Goal: Use online tool/utility: Use online tool/utility

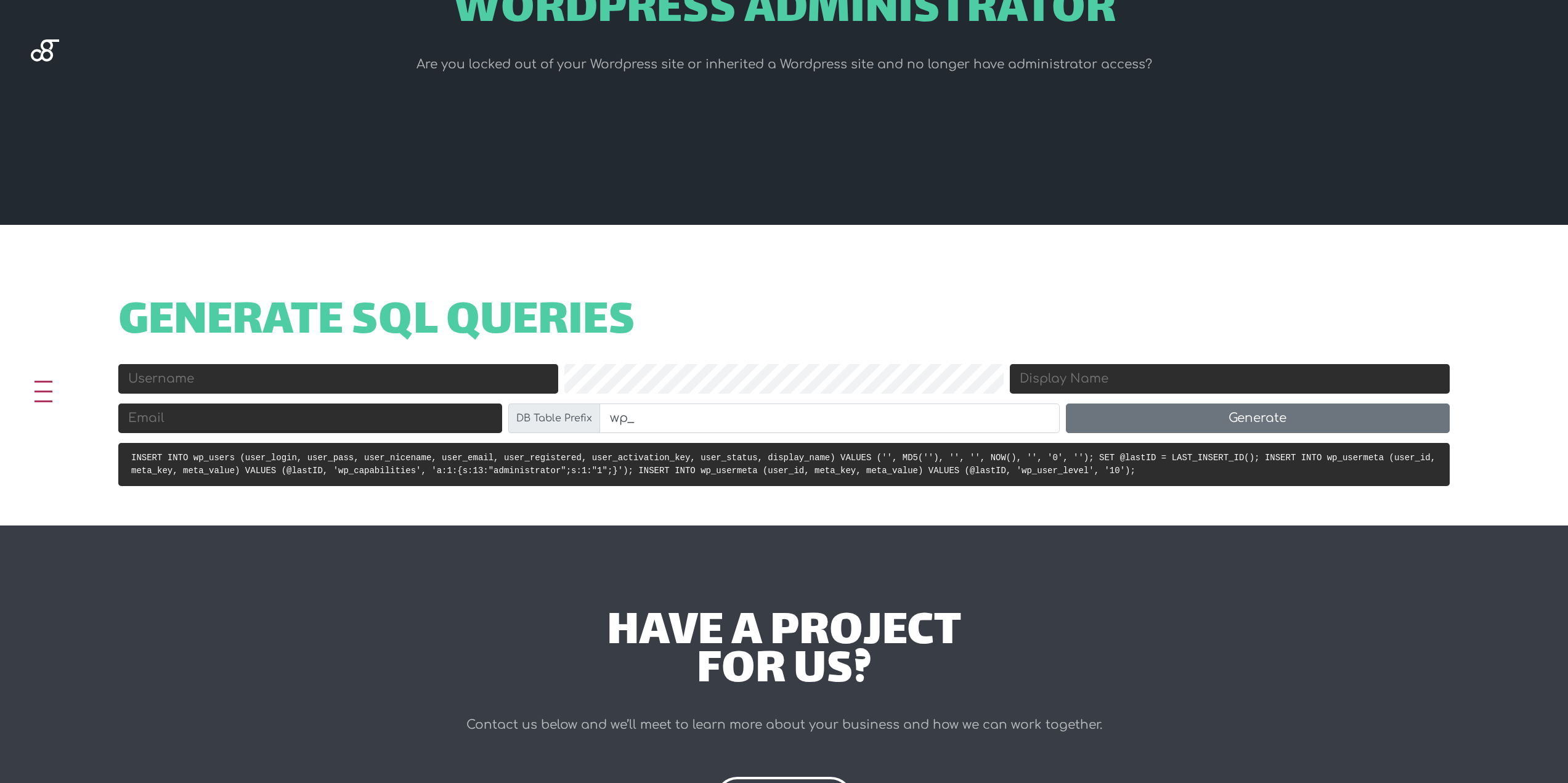
scroll to position [246, 0]
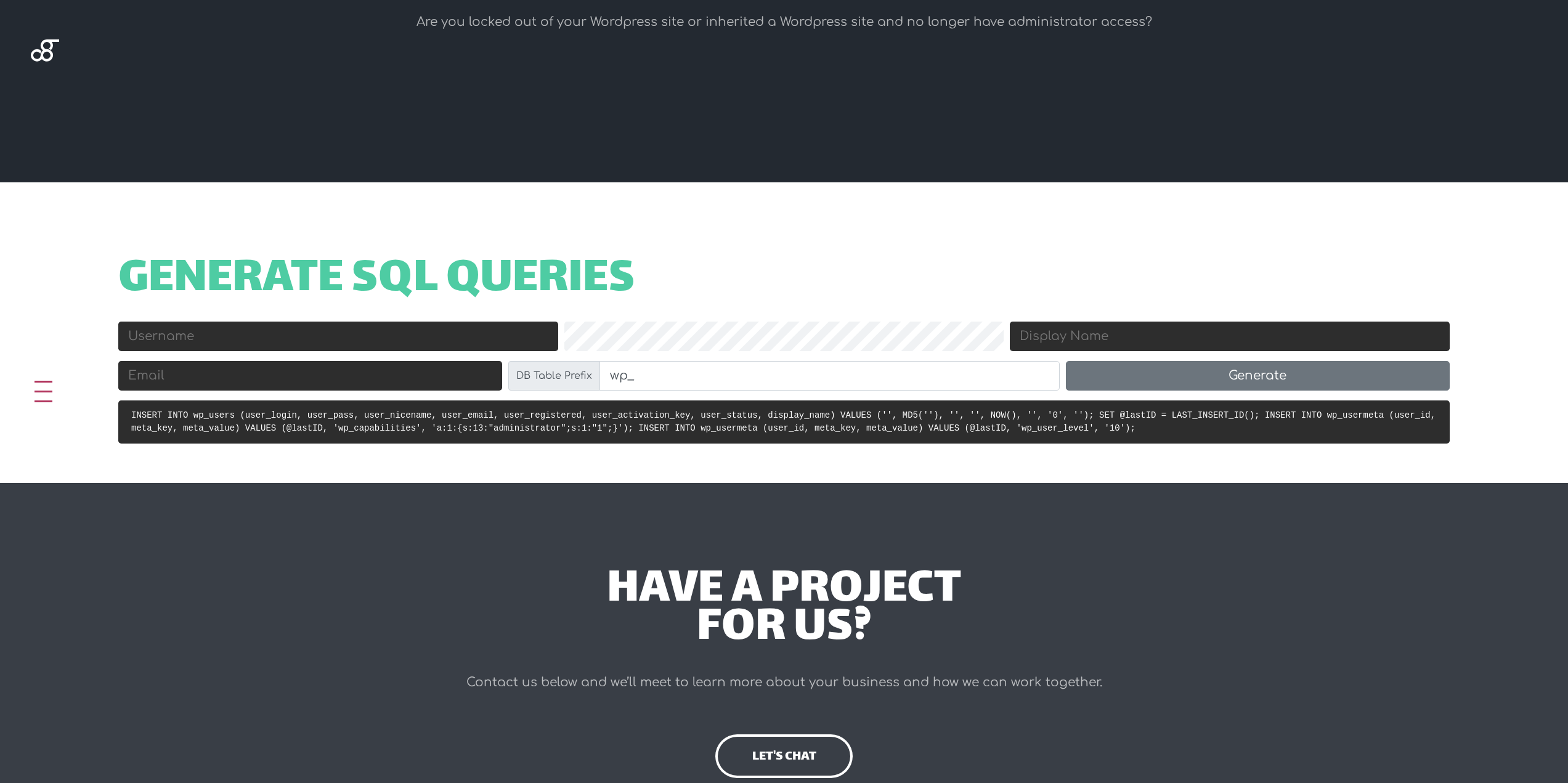
click at [213, 336] on input "Username" at bounding box center [338, 336] width 440 height 30
type input "nightcode"
click at [1154, 346] on input "Display Name" at bounding box center [1229, 336] width 440 height 30
type input "nightcode"
click at [326, 373] on input "Email" at bounding box center [310, 376] width 384 height 30
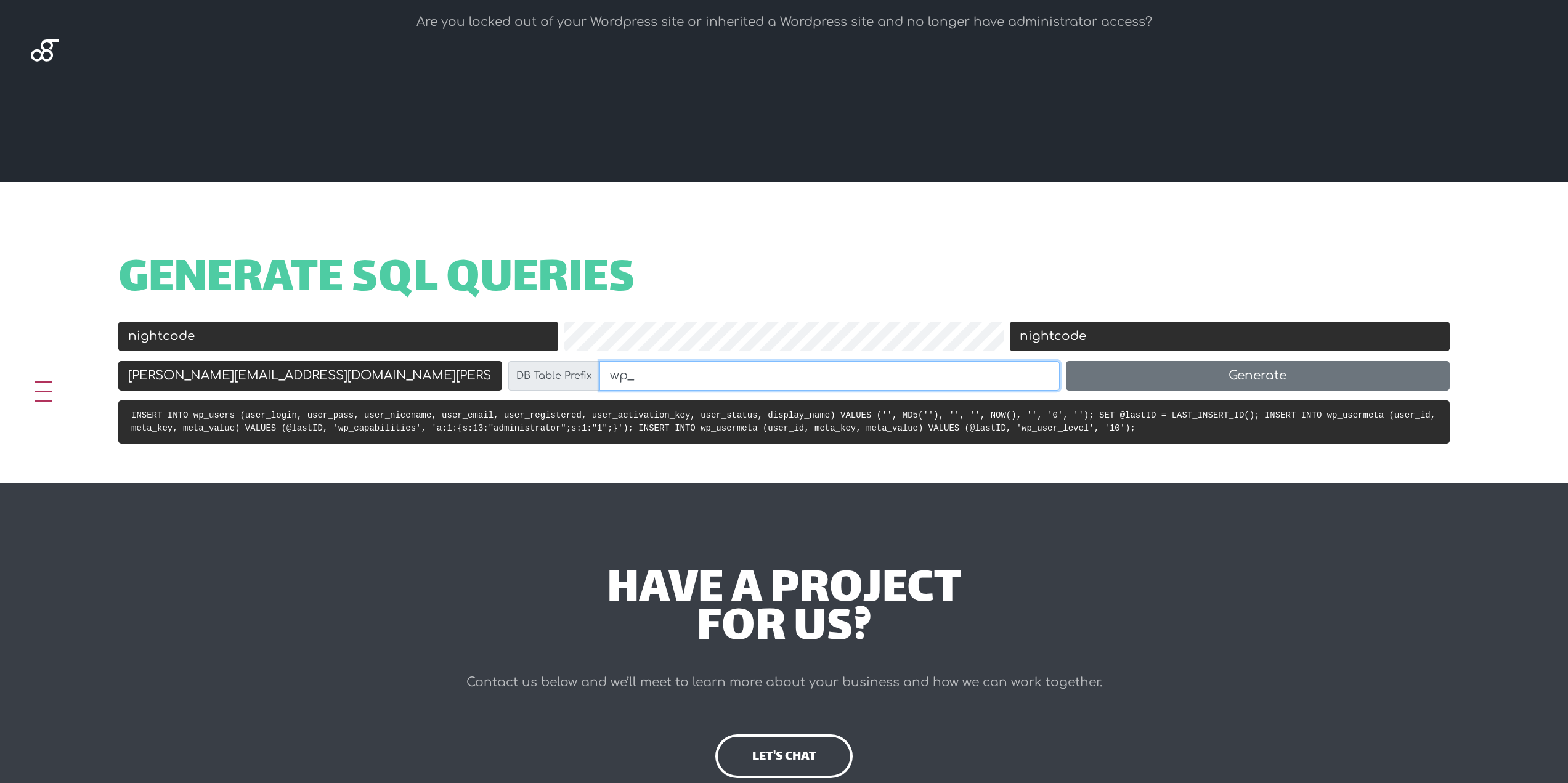
click at [779, 369] on input "wp_" at bounding box center [829, 376] width 460 height 30
click at [362, 369] on input "[PERSON_NAME][EMAIL_ADDRESS][DOMAIN_NAME][PERSON_NAME]" at bounding box center [310, 376] width 384 height 30
drag, startPoint x: 169, startPoint y: 375, endPoint x: 4, endPoint y: 380, distance: 165.1
click at [4, 380] on div "Generate SQL Queries Username nightcode Password Display Name nightcode Email […" at bounding box center [784, 332] width 1568 height 301
drag, startPoint x: 298, startPoint y: 373, endPoint x: -240, endPoint y: 376, distance: 538.0
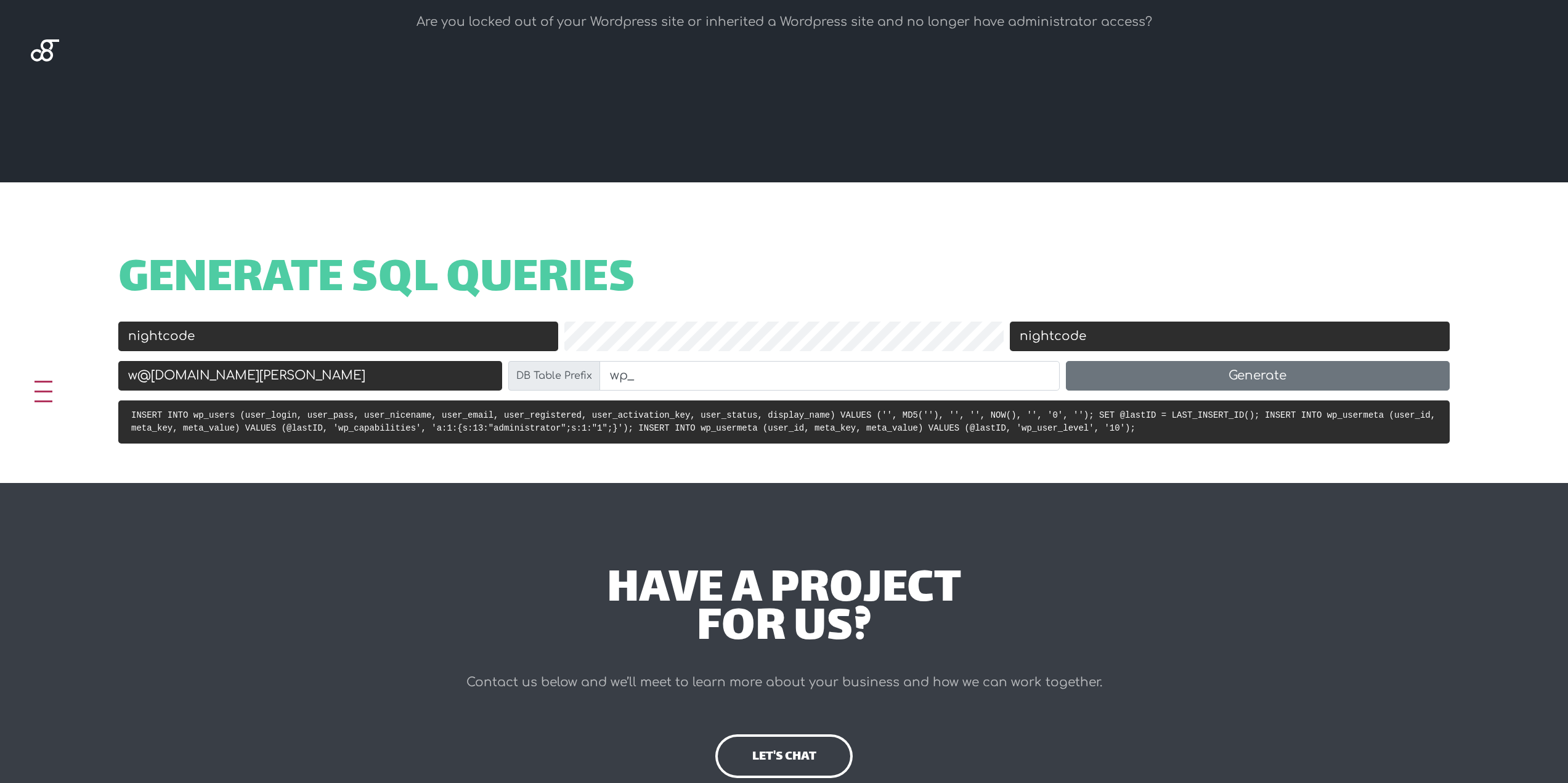
click at [0, 376] on html "[EMAIL_ADDRESS][DOMAIN_NAME] 1800 975 300 Home About Insights Tools Contact Lin…" at bounding box center [784, 596] width 1568 height 1685
type input "[EMAIL_ADDRESS][PERSON_NAME][DOMAIN_NAME]"
click at [705, 371] on input "wp_" at bounding box center [829, 376] width 460 height 30
drag, startPoint x: 658, startPoint y: 378, endPoint x: 581, endPoint y: 375, distance: 77.1
click at [581, 375] on div "DB Table Prefix wp_" at bounding box center [784, 376] width 552 height 30
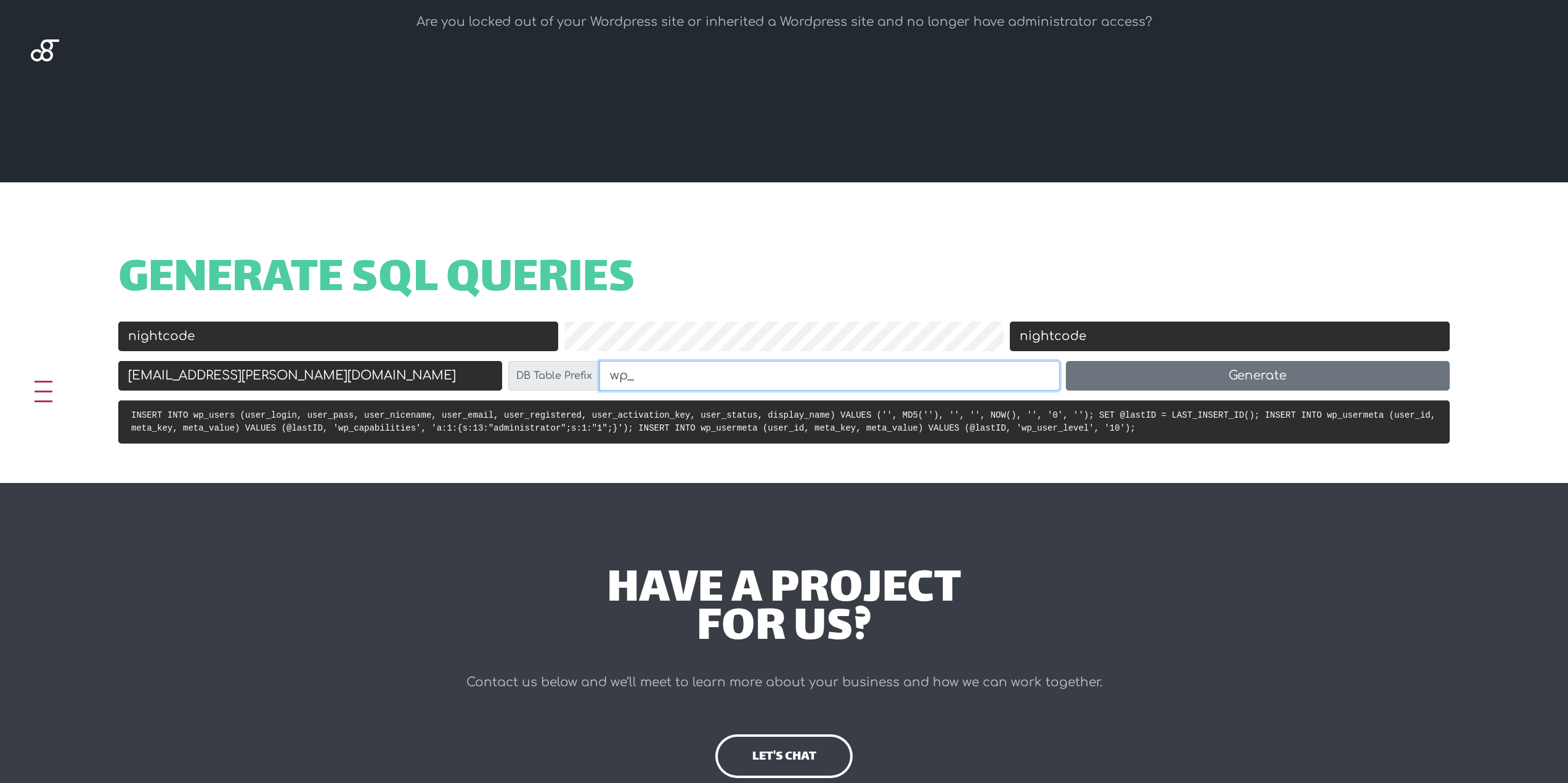
paste input "wtatwqoxkv_"
type input "wp_wtatwqoxkv_"
click at [1167, 380] on button "Generate" at bounding box center [1258, 376] width 384 height 30
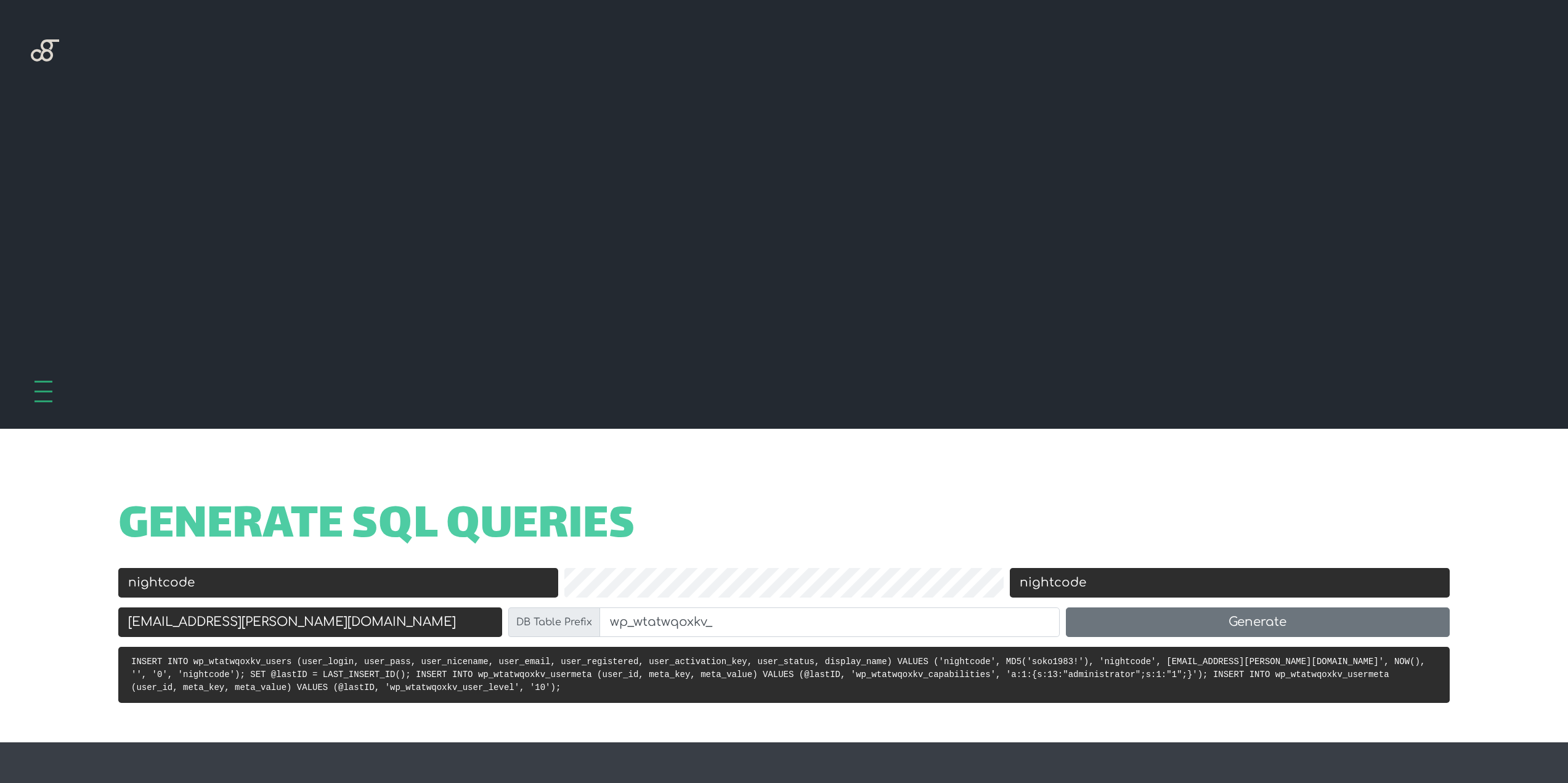
scroll to position [429, 0]
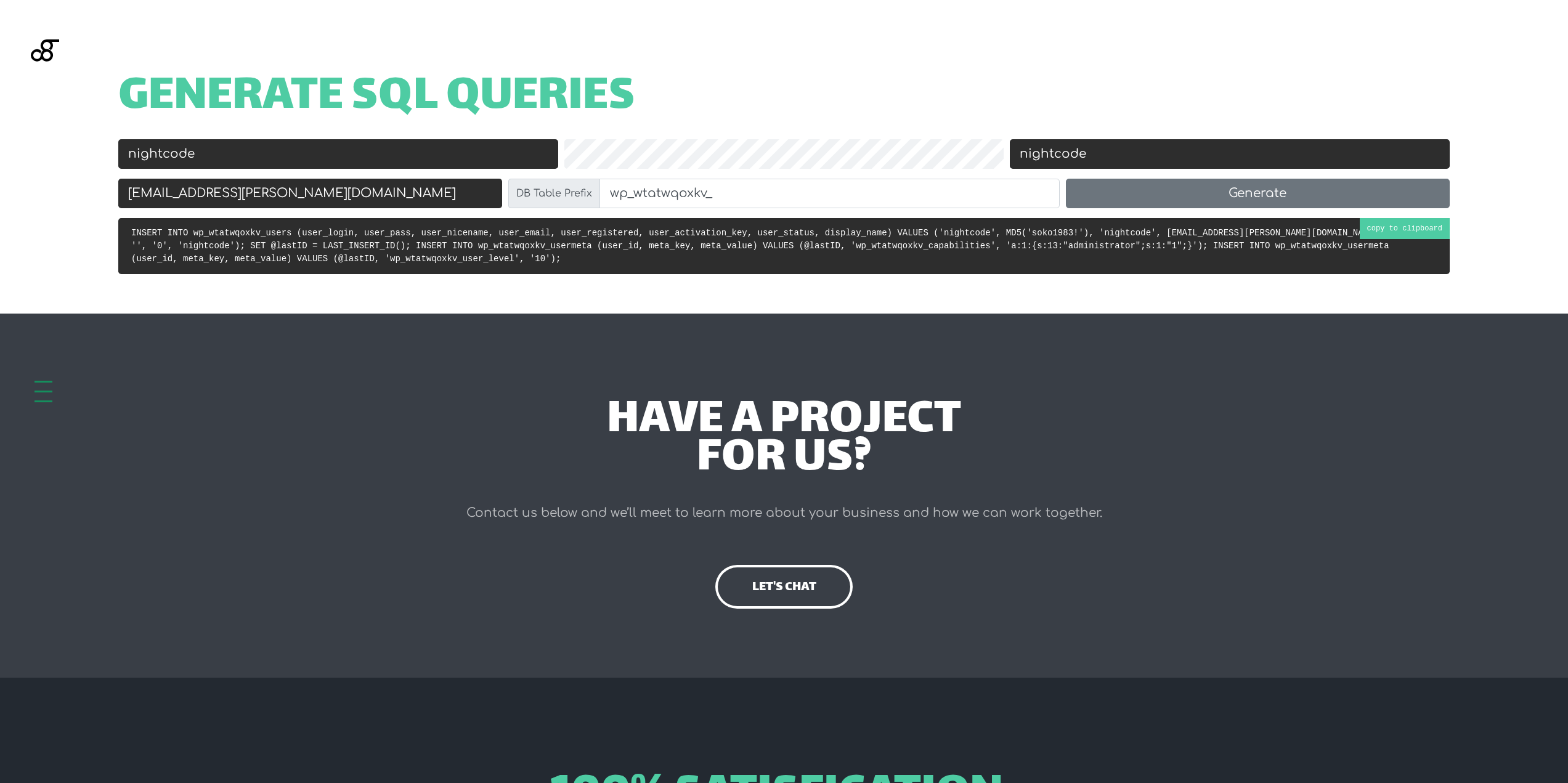
click at [1415, 230] on code "INSERT INTO wp_wtatwqoxkv_users (user_login, user_pass, user_nicename, user_ema…" at bounding box center [778, 246] width 1294 height 36
